Goal: Information Seeking & Learning: Understand process/instructions

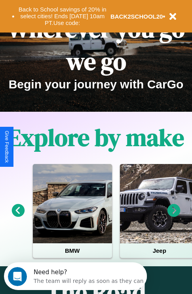
scroll to position [122, 0]
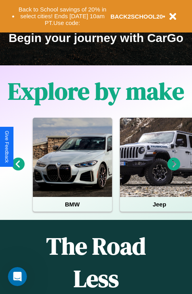
click at [174, 170] on icon at bounding box center [174, 164] width 13 height 13
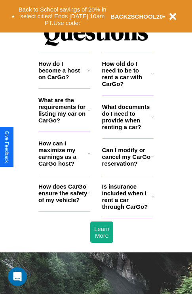
scroll to position [960, 0]
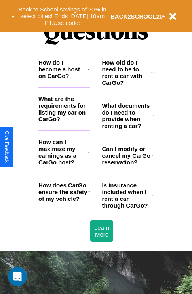
click at [89, 195] on icon at bounding box center [89, 192] width 2 height 6
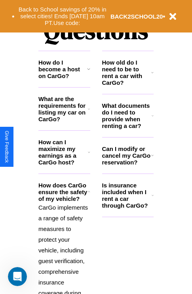
click at [64, 122] on h3 "What are the requirements for listing my car on CarGo?" at bounding box center [63, 109] width 50 height 27
click at [128, 128] on h3 "What documents do I need to provide when renting a car?" at bounding box center [127, 115] width 50 height 27
click at [64, 122] on h3 "What are the requirements for listing my car on CarGo?" at bounding box center [63, 109] width 50 height 27
